Goal: Information Seeking & Learning: Learn about a topic

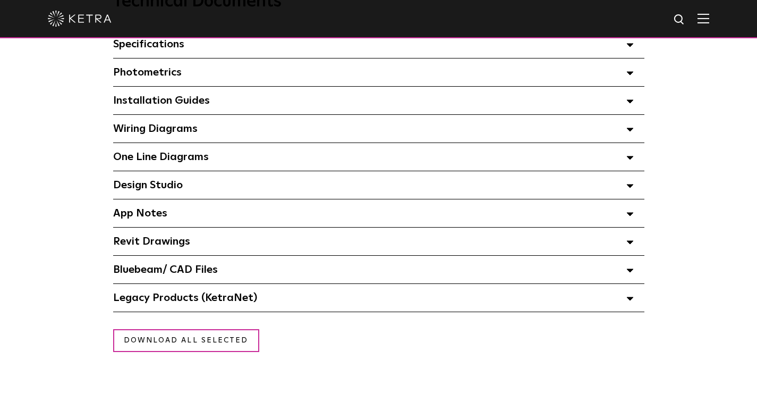
scroll to position [799, 0]
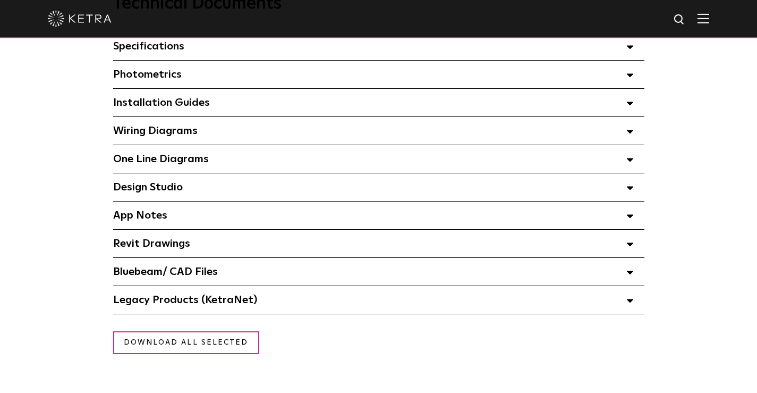
click at [188, 101] on span "Installation Guides Select checkboxes to use the bulk download option below" at bounding box center [161, 102] width 97 height 11
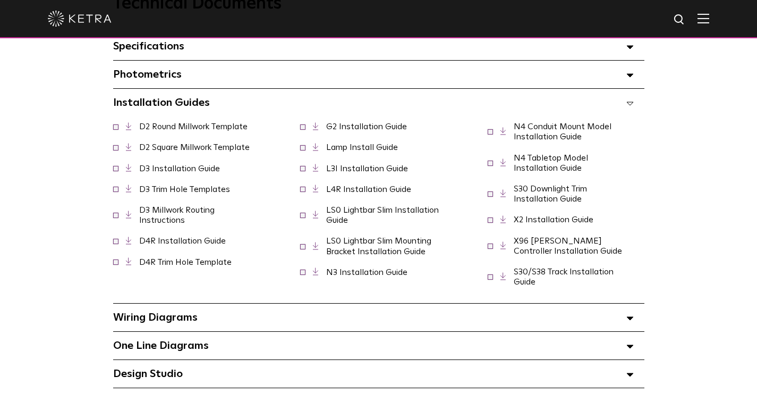
click at [188, 313] on span "Wiring Diagrams Select checkboxes to use the bulk download option below" at bounding box center [155, 317] width 84 height 11
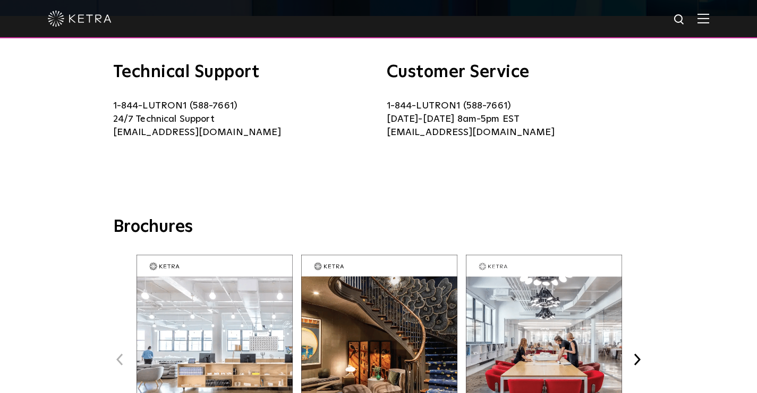
scroll to position [107, 0]
